Goal: Book appointment/travel/reservation

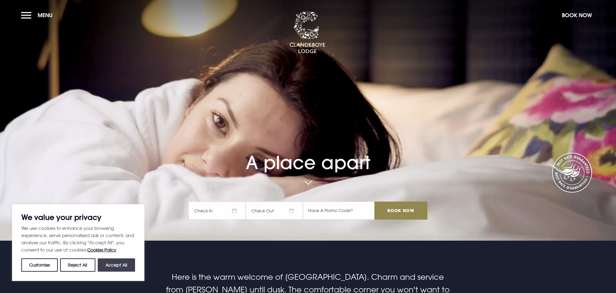
click at [109, 263] on button "Accept All" at bounding box center [116, 264] width 37 height 13
checkbox input "true"
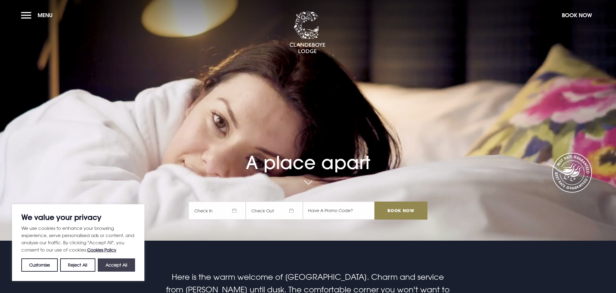
checkbox input "true"
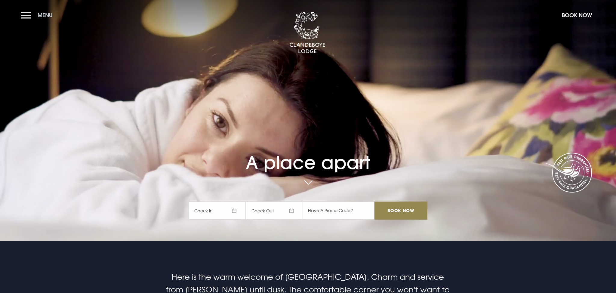
click at [26, 15] on button "Menu" at bounding box center [38, 15] width 35 height 13
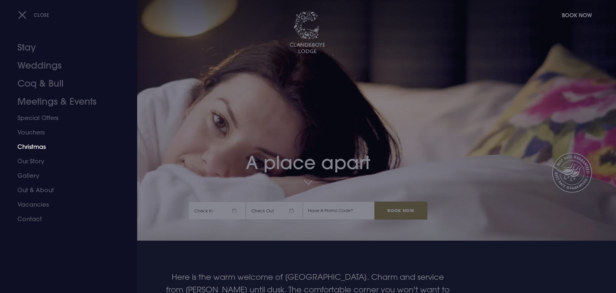
click at [34, 148] on link "Christmas" at bounding box center [64, 146] width 95 height 14
click at [38, 148] on link "Christmas" at bounding box center [64, 146] width 95 height 14
click at [44, 117] on link "Special Offers" at bounding box center [64, 118] width 95 height 14
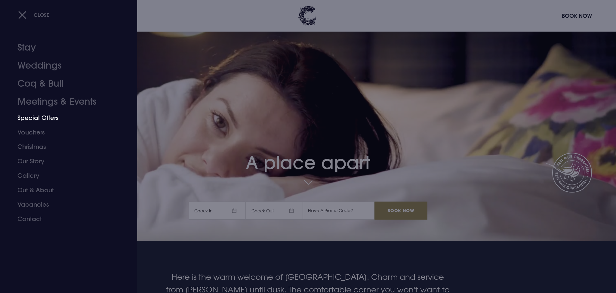
click at [30, 147] on link "Christmas" at bounding box center [64, 146] width 95 height 14
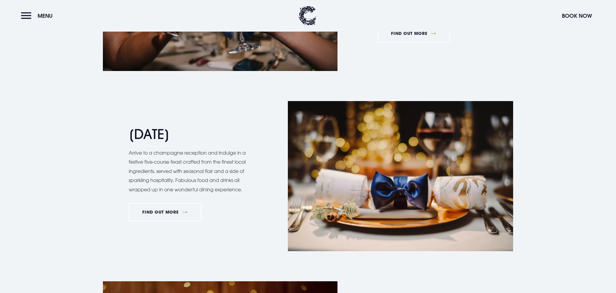
scroll to position [650, 0]
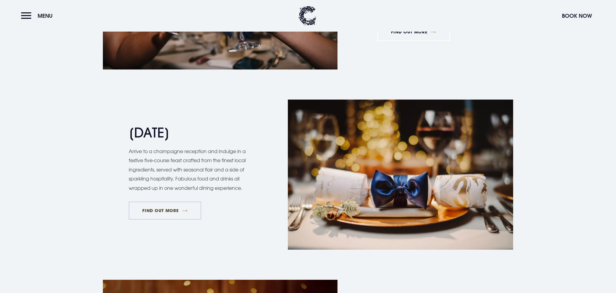
click at [150, 206] on link "FIND OUT MORE" at bounding box center [165, 210] width 72 height 18
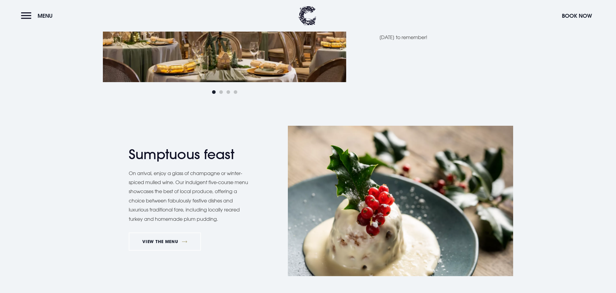
scroll to position [493, 0]
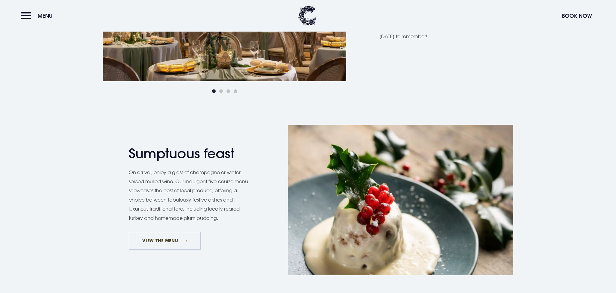
click at [157, 240] on link "VIEW THE MENU" at bounding box center [165, 240] width 72 height 18
